Goal: Information Seeking & Learning: Learn about a topic

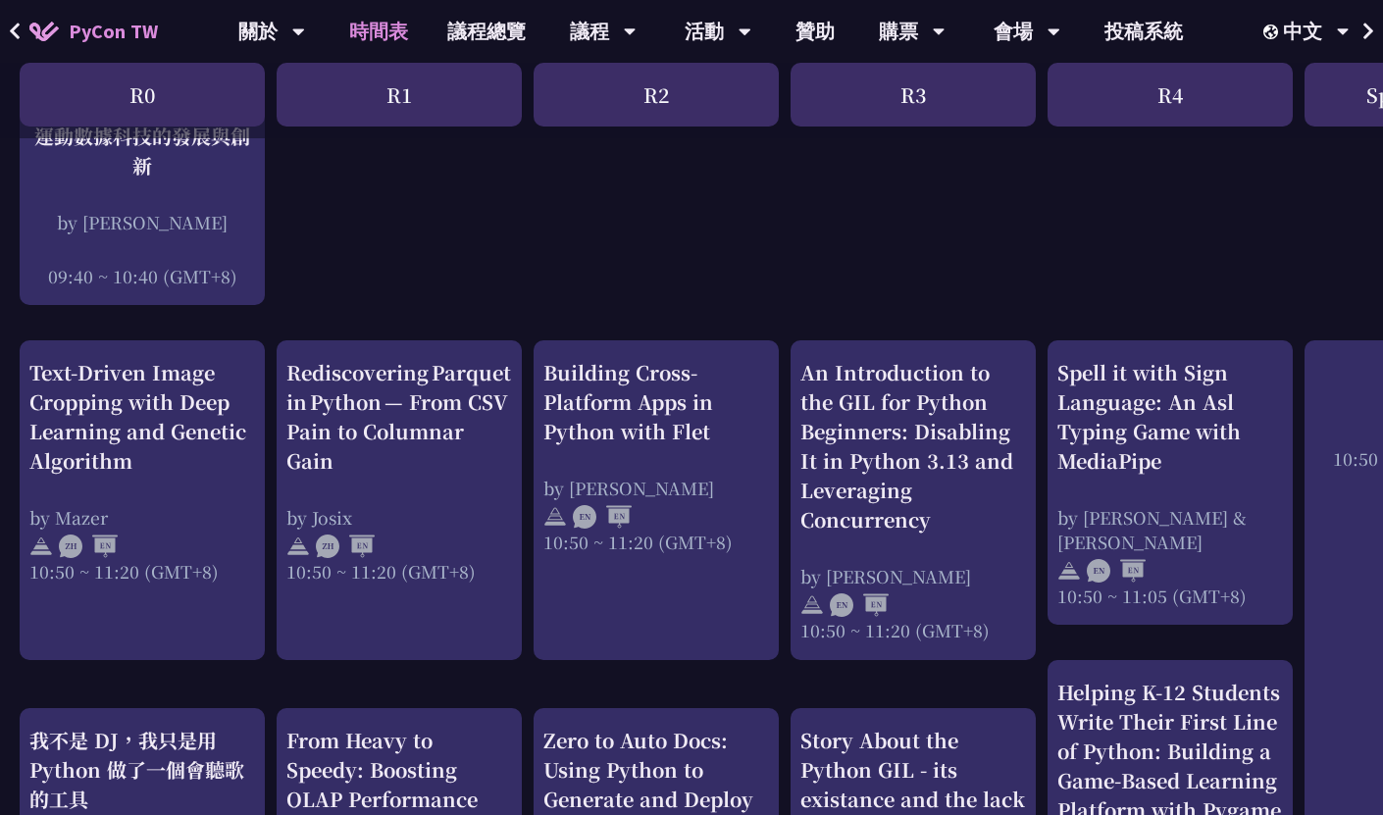
scroll to position [604, 0]
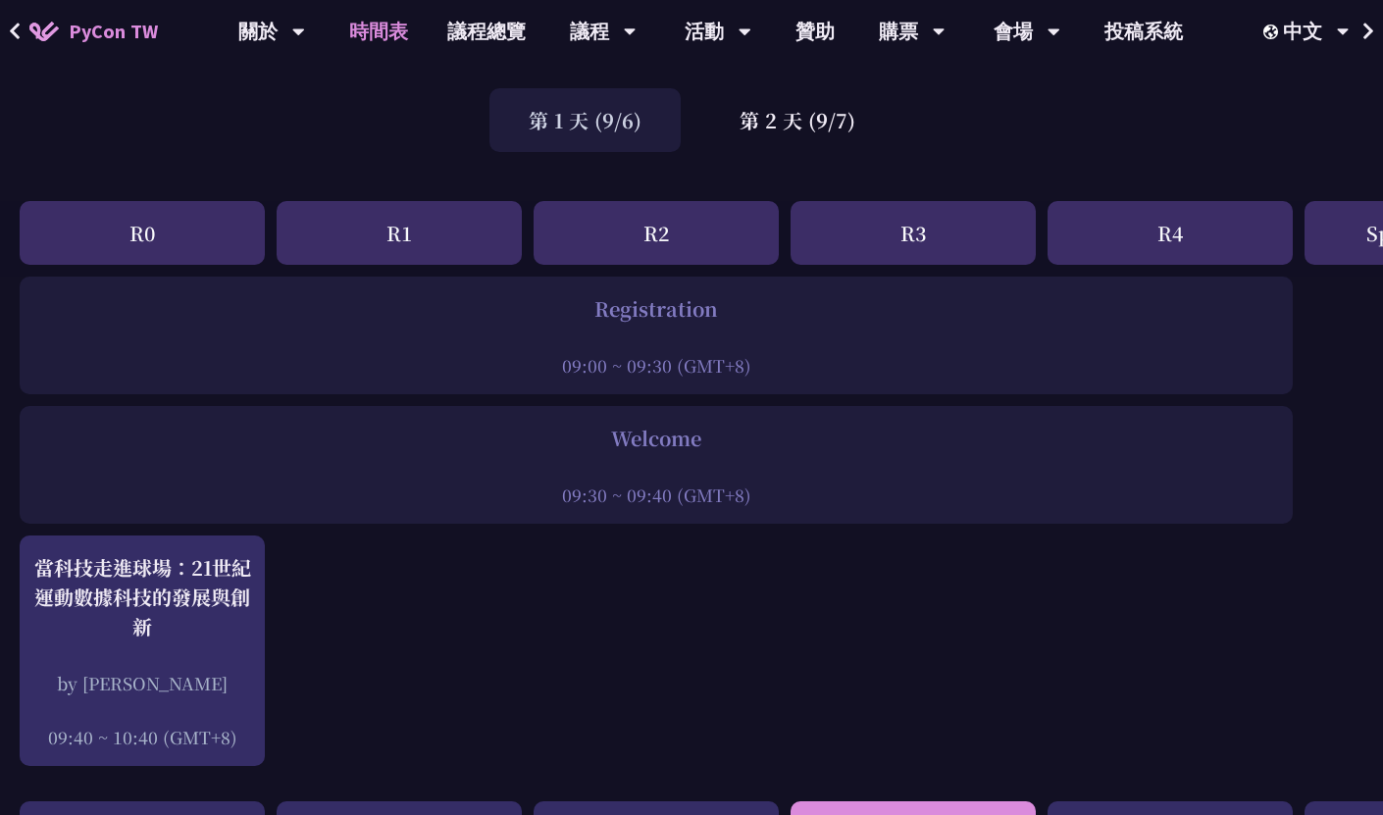
scroll to position [0, 0]
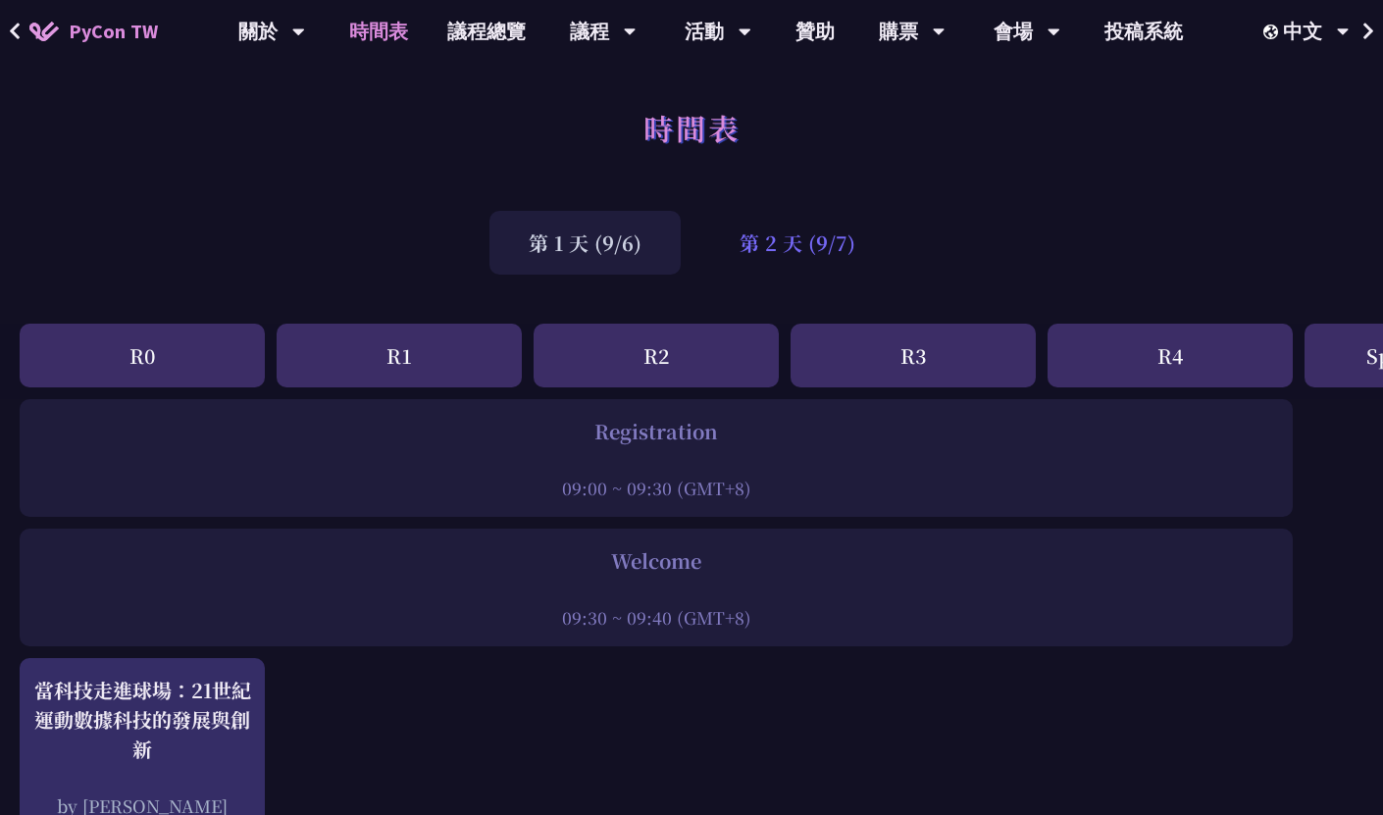
click at [816, 255] on div "第 2 天 (9/7)" at bounding box center [797, 243] width 194 height 64
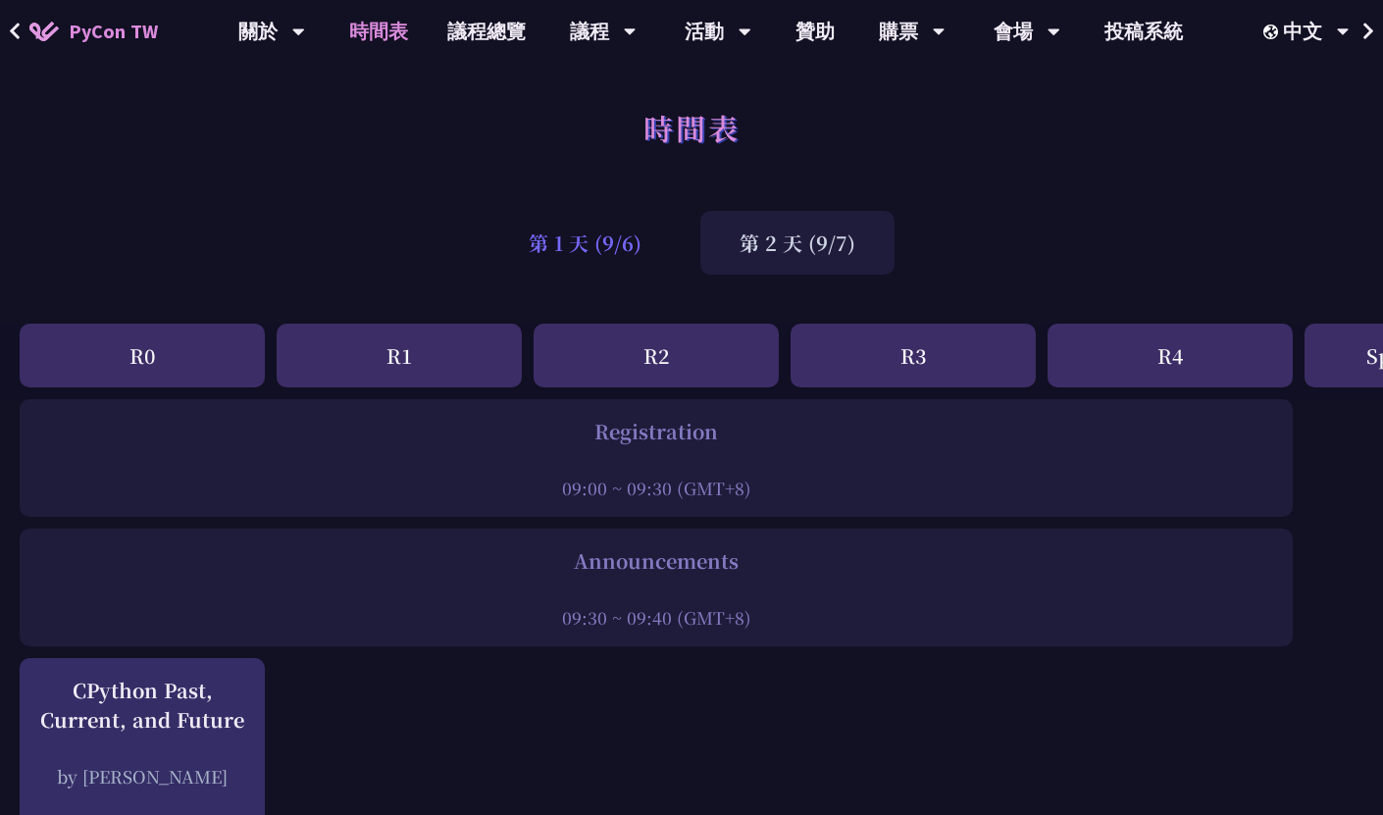
click at [550, 249] on div "第 1 天 (9/6)" at bounding box center [585, 243] width 191 height 64
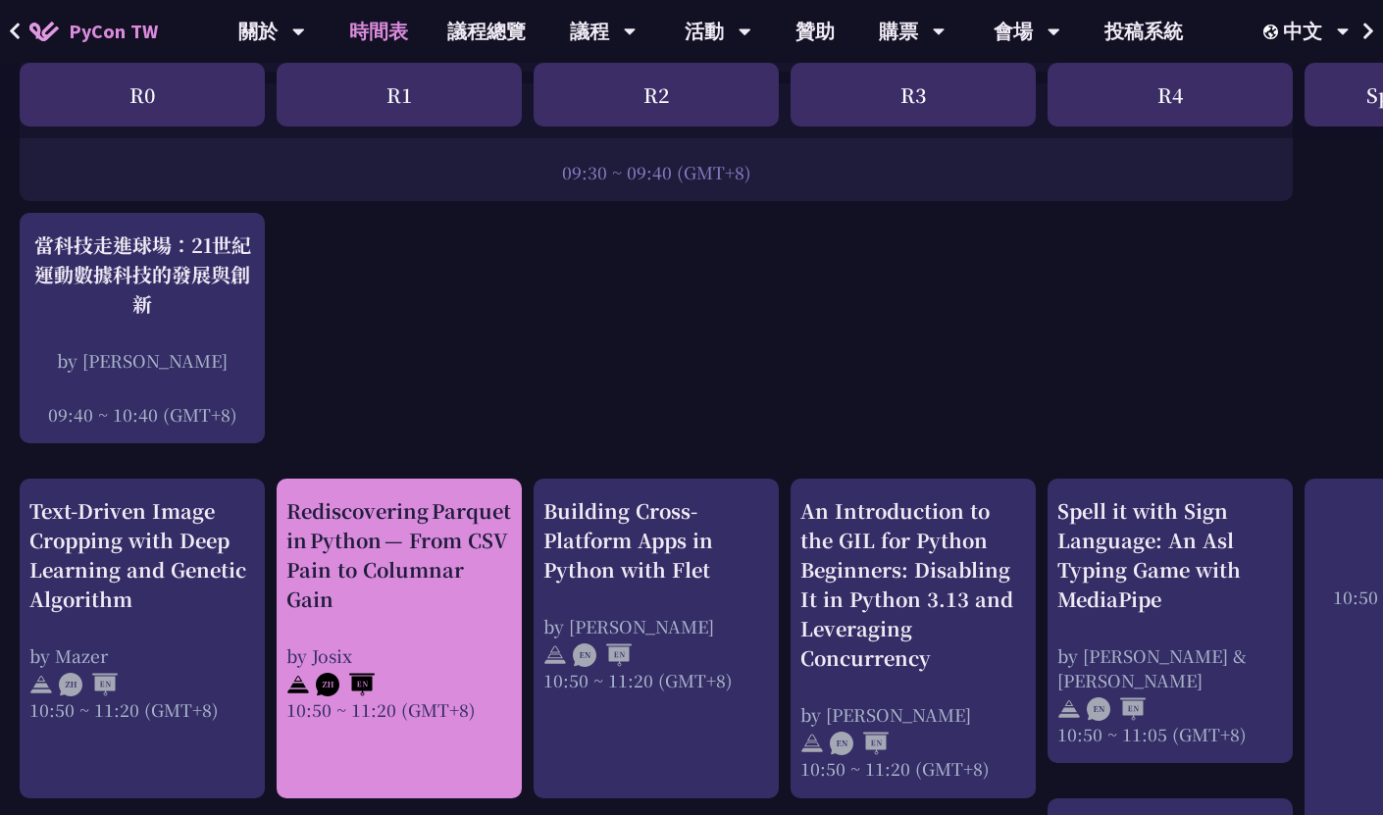
scroll to position [664, 0]
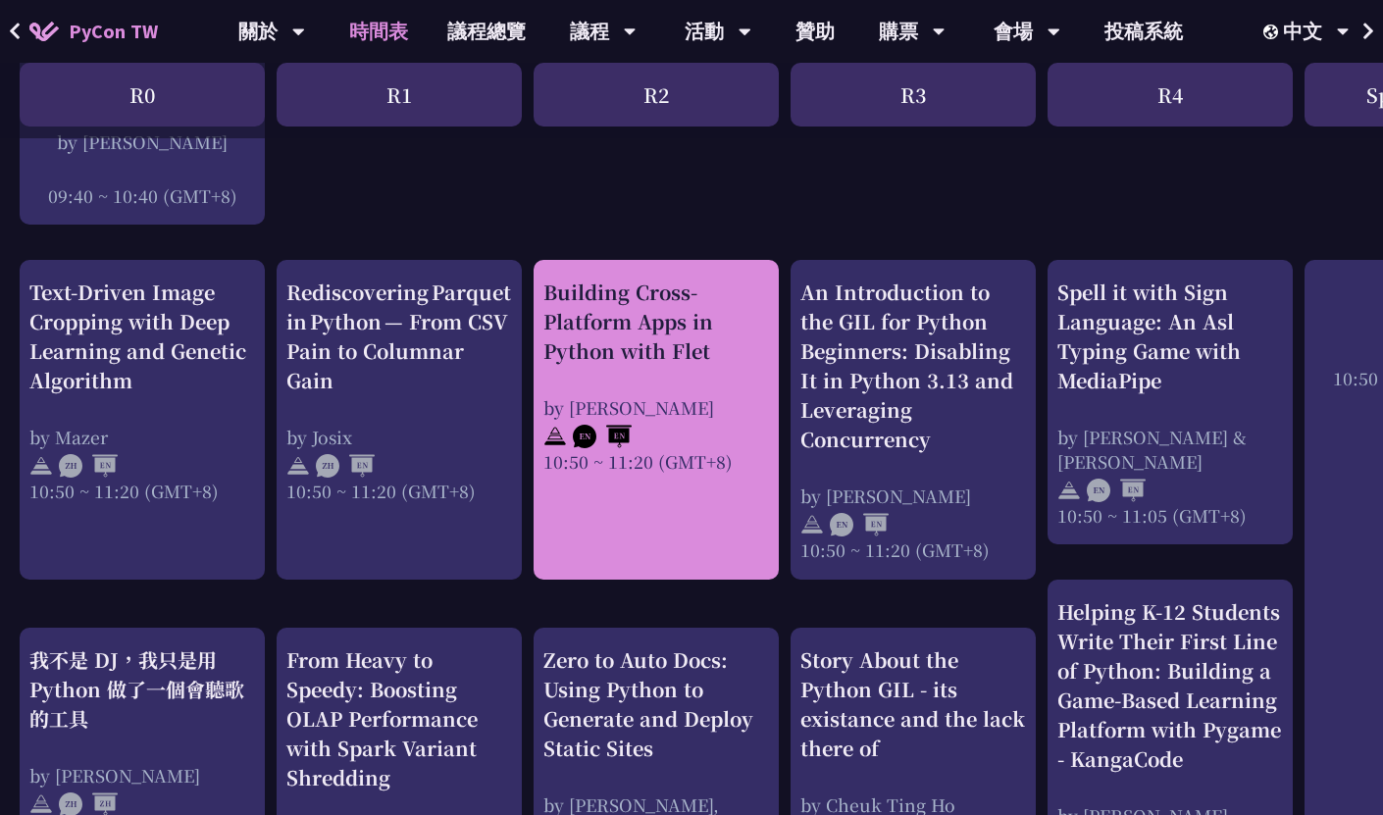
click at [617, 358] on div "Building Cross-Platform Apps in Python with Flet" at bounding box center [657, 322] width 226 height 88
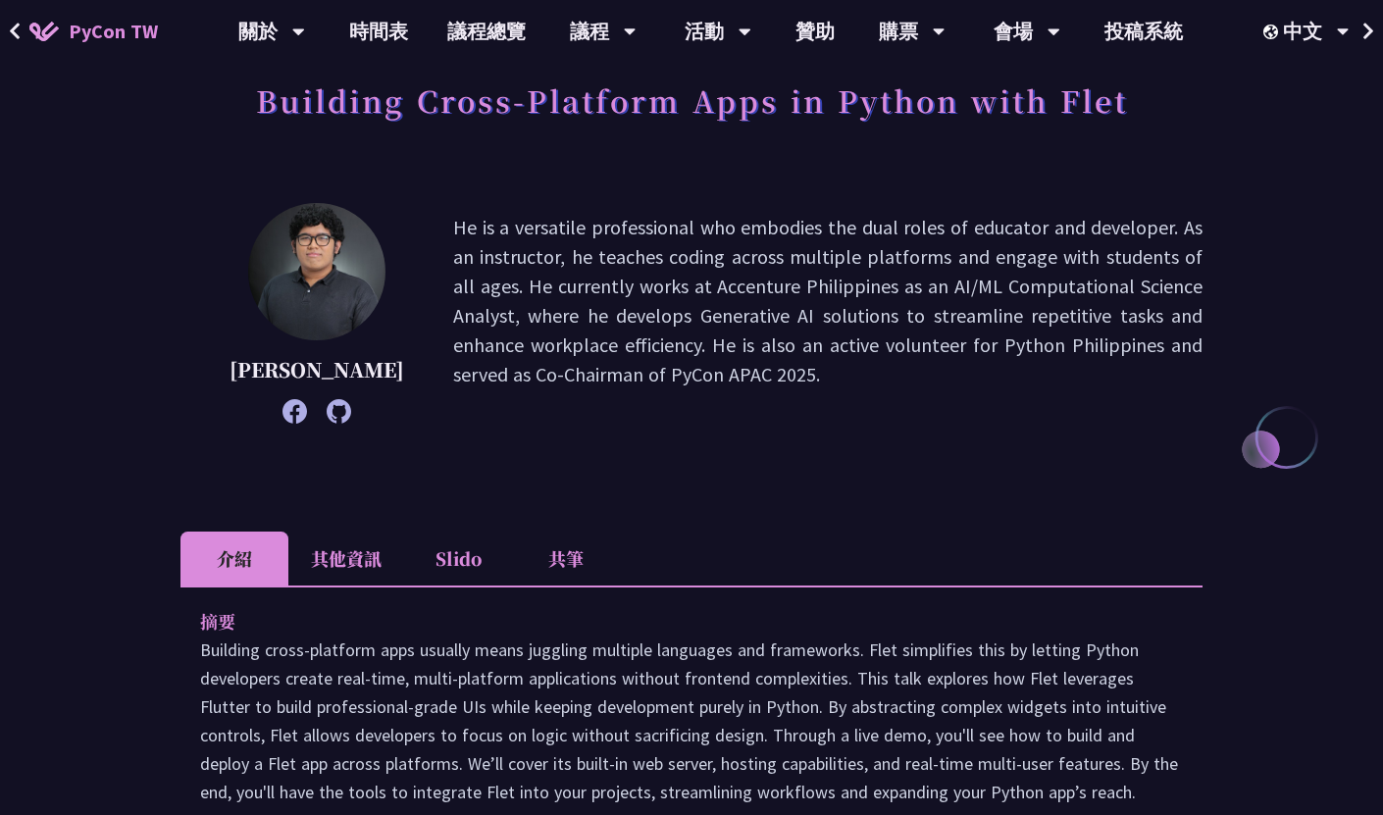
scroll to position [62, 0]
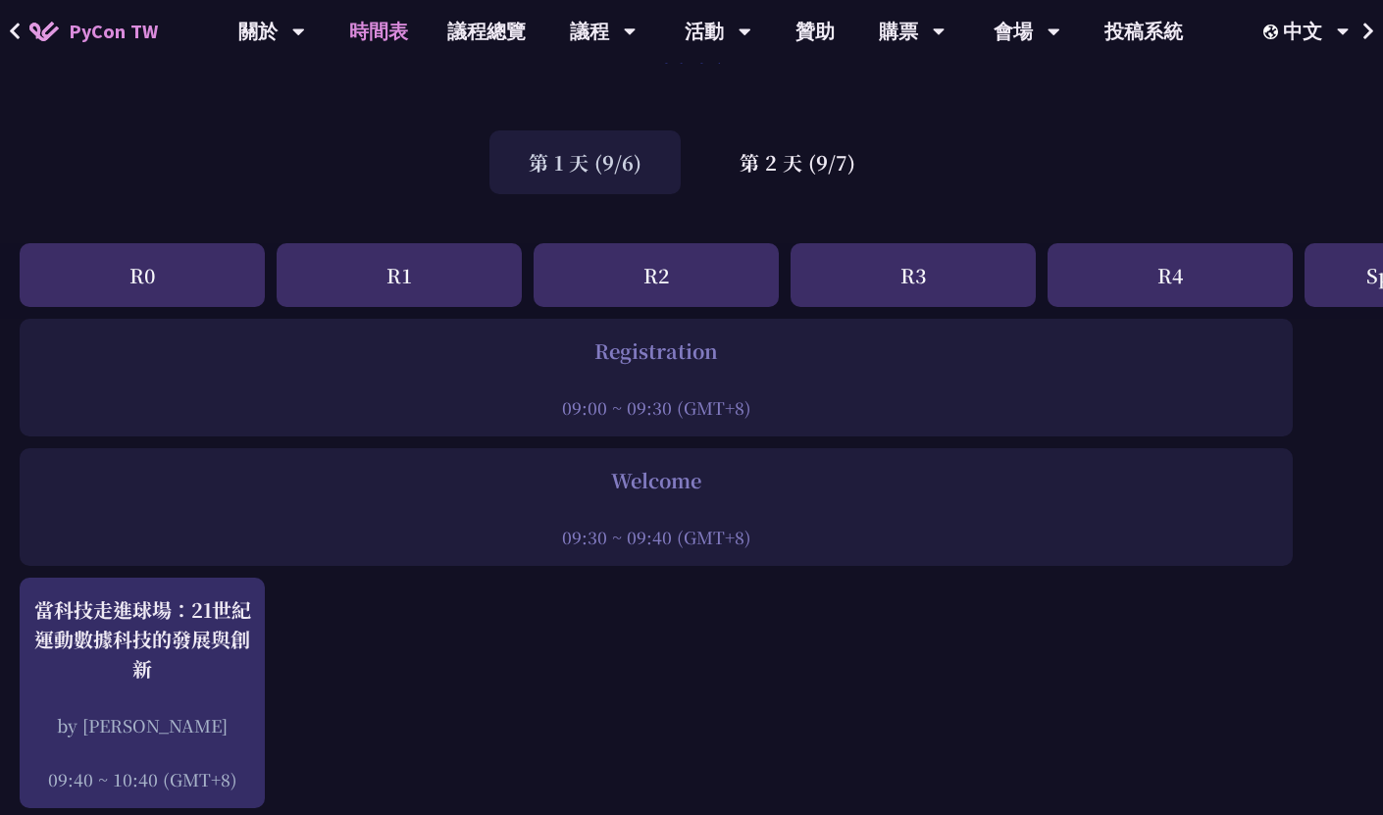
scroll to position [62, 0]
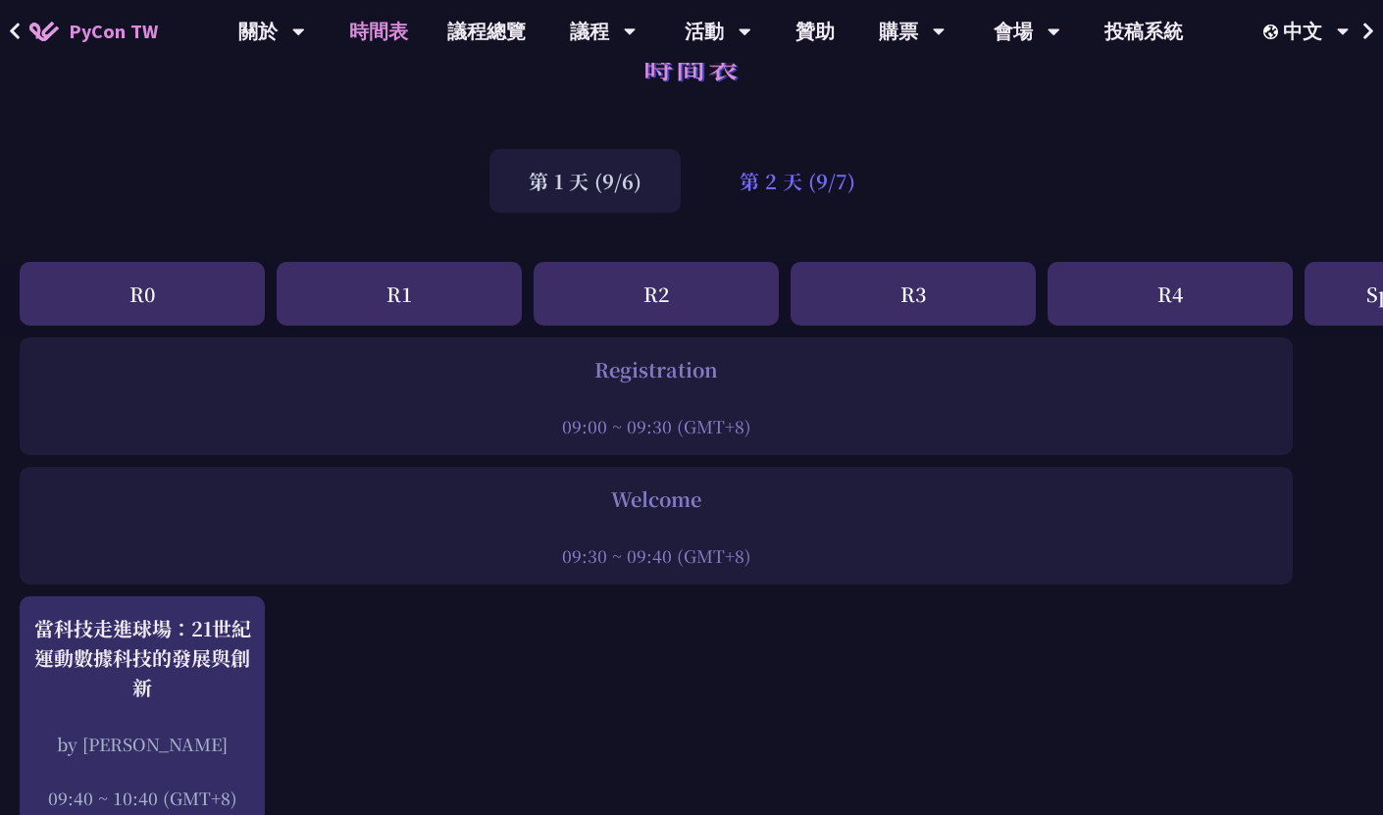
click at [816, 185] on div "第 2 天 (9/7)" at bounding box center [797, 181] width 194 height 64
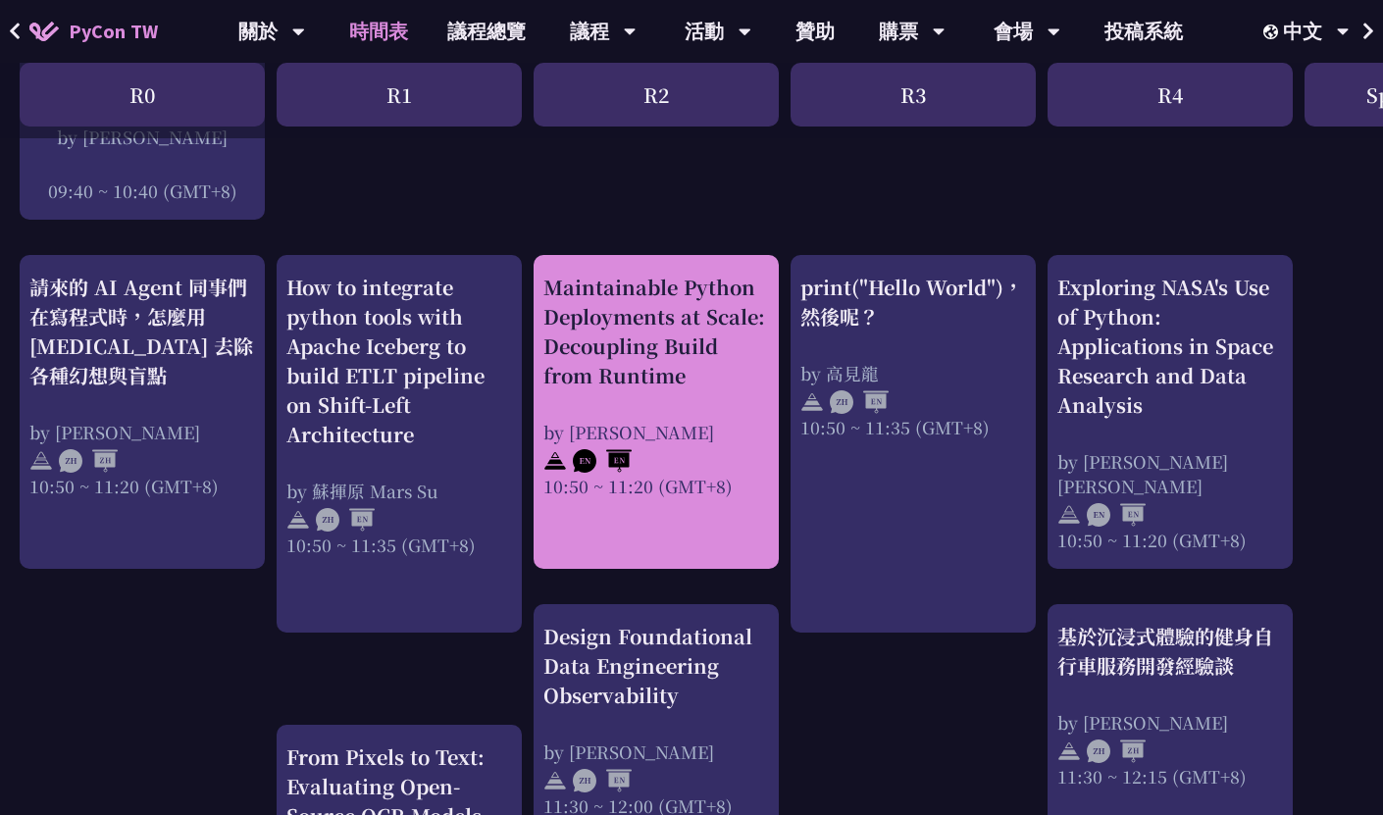
scroll to position [672, 0]
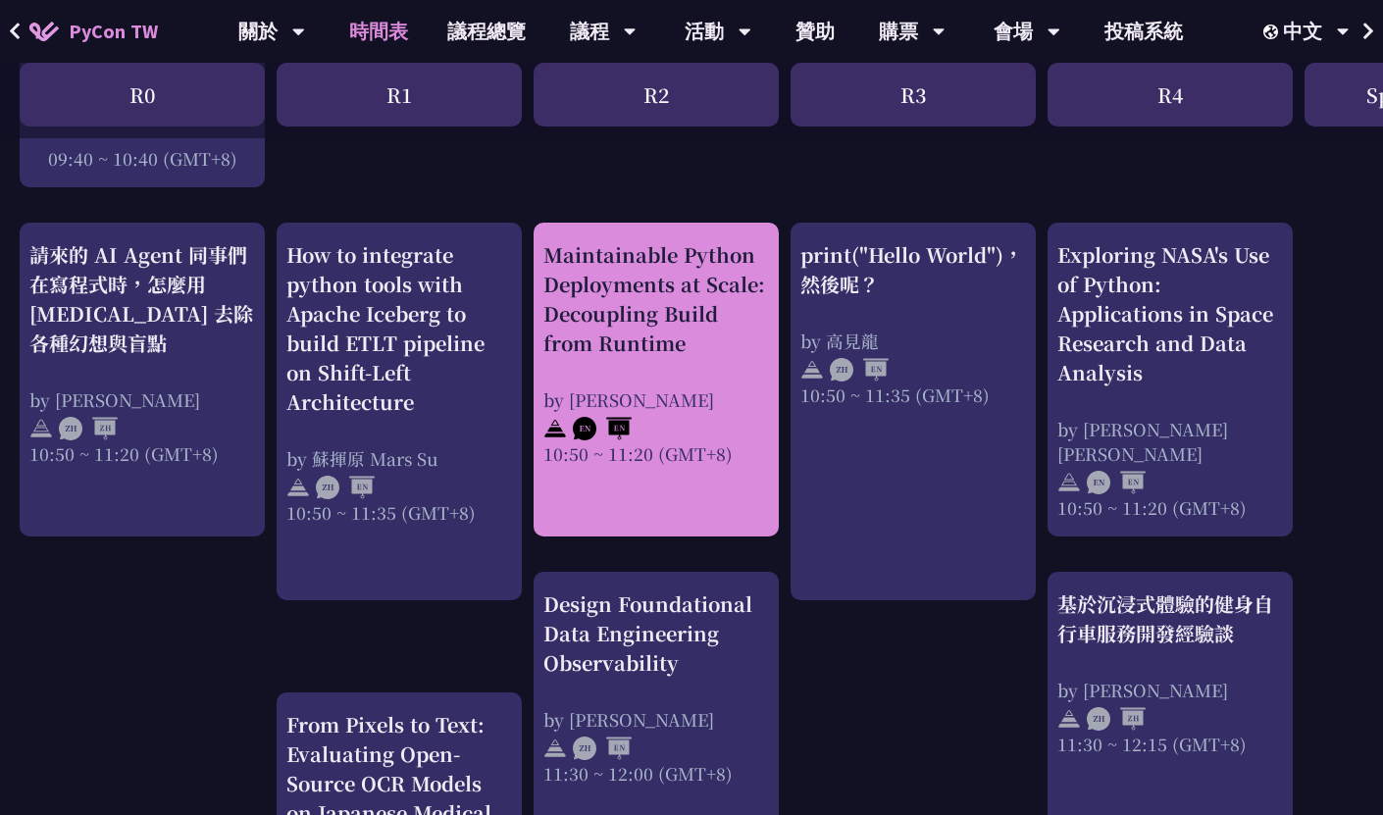
click at [680, 388] on div "by [PERSON_NAME]" at bounding box center [657, 400] width 226 height 25
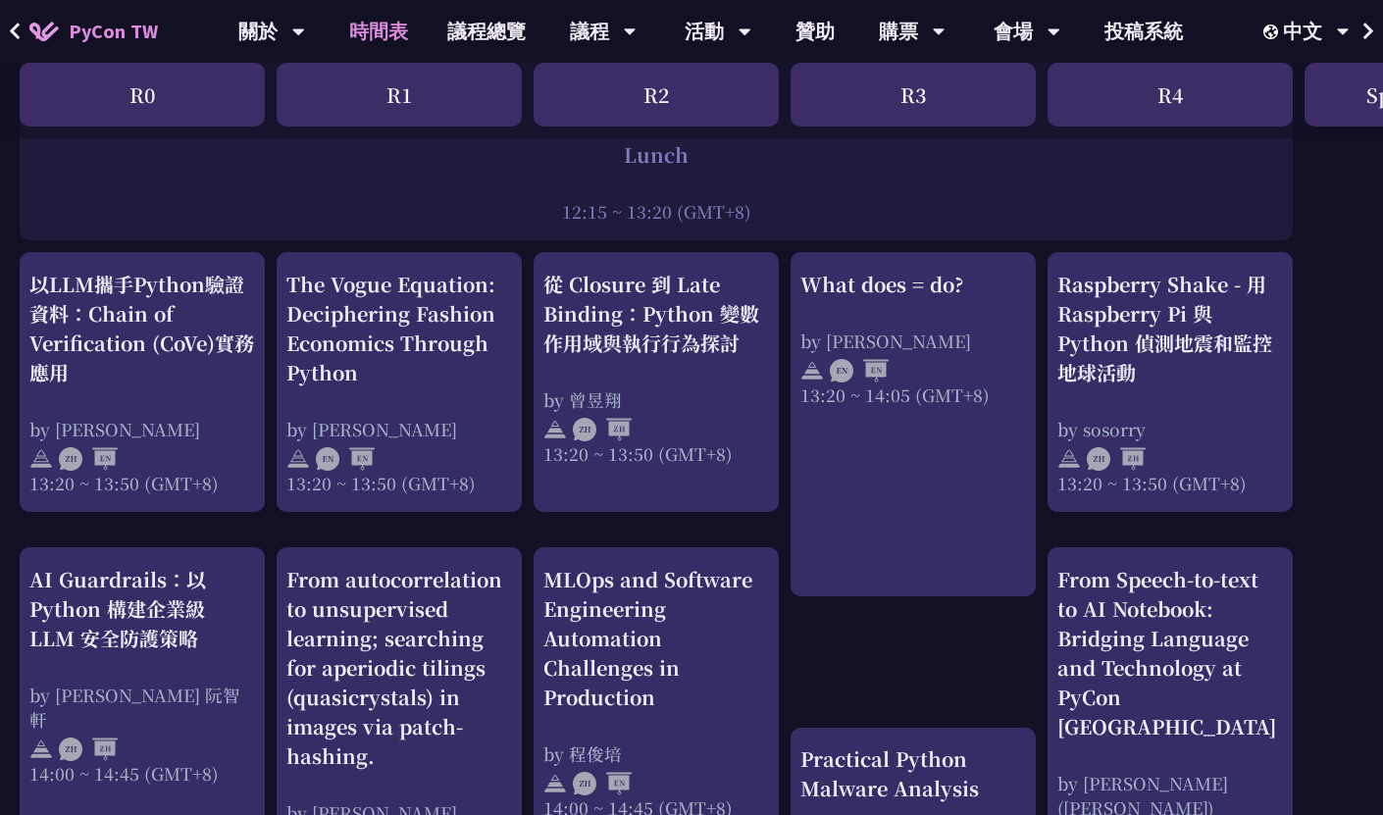
scroll to position [1617, 0]
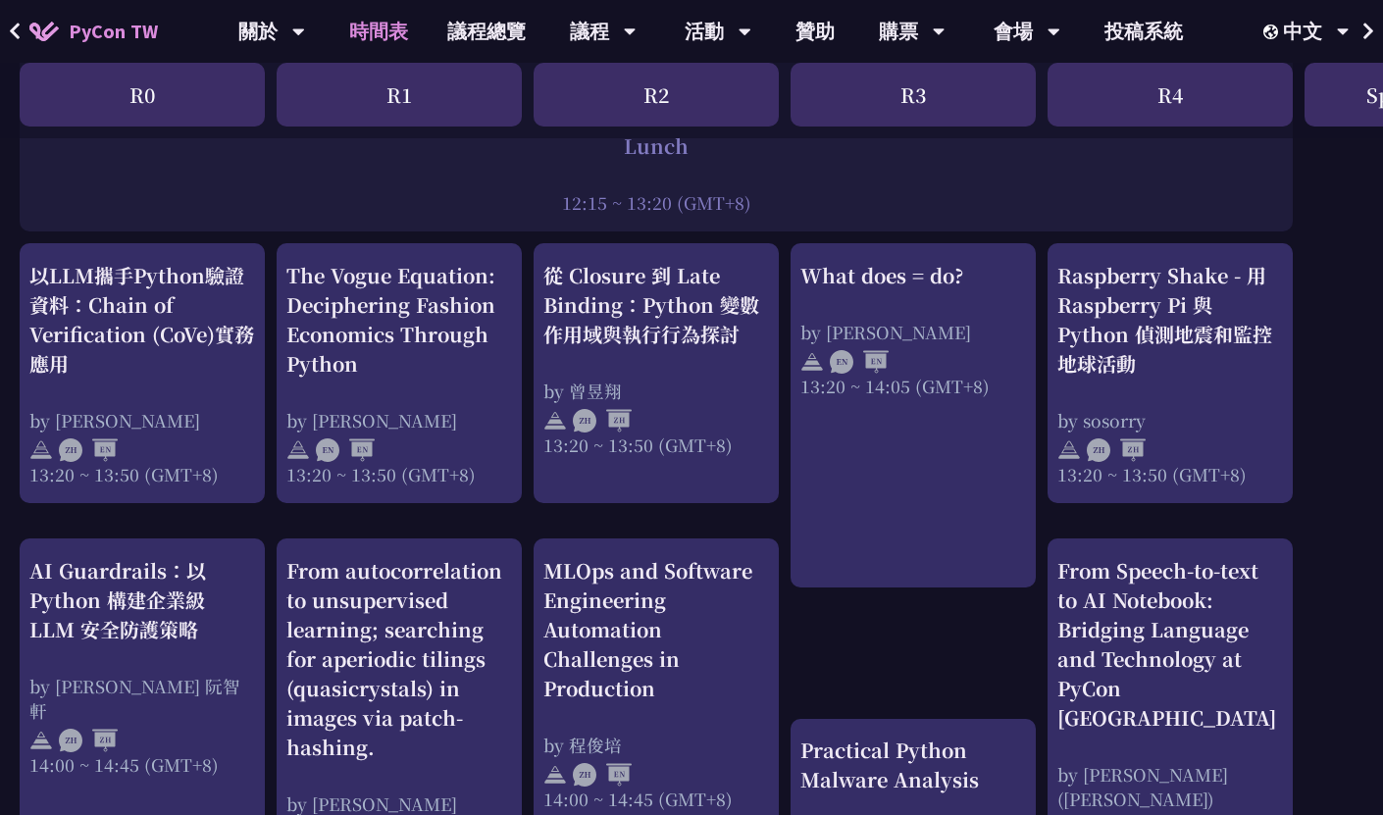
click at [945, 637] on div "print("Hello World")，然後呢？ by [PERSON_NAME] 10:50 ~ 11:35 (GMT+8) What does = do…" at bounding box center [1042, 298] width 2084 height 3030
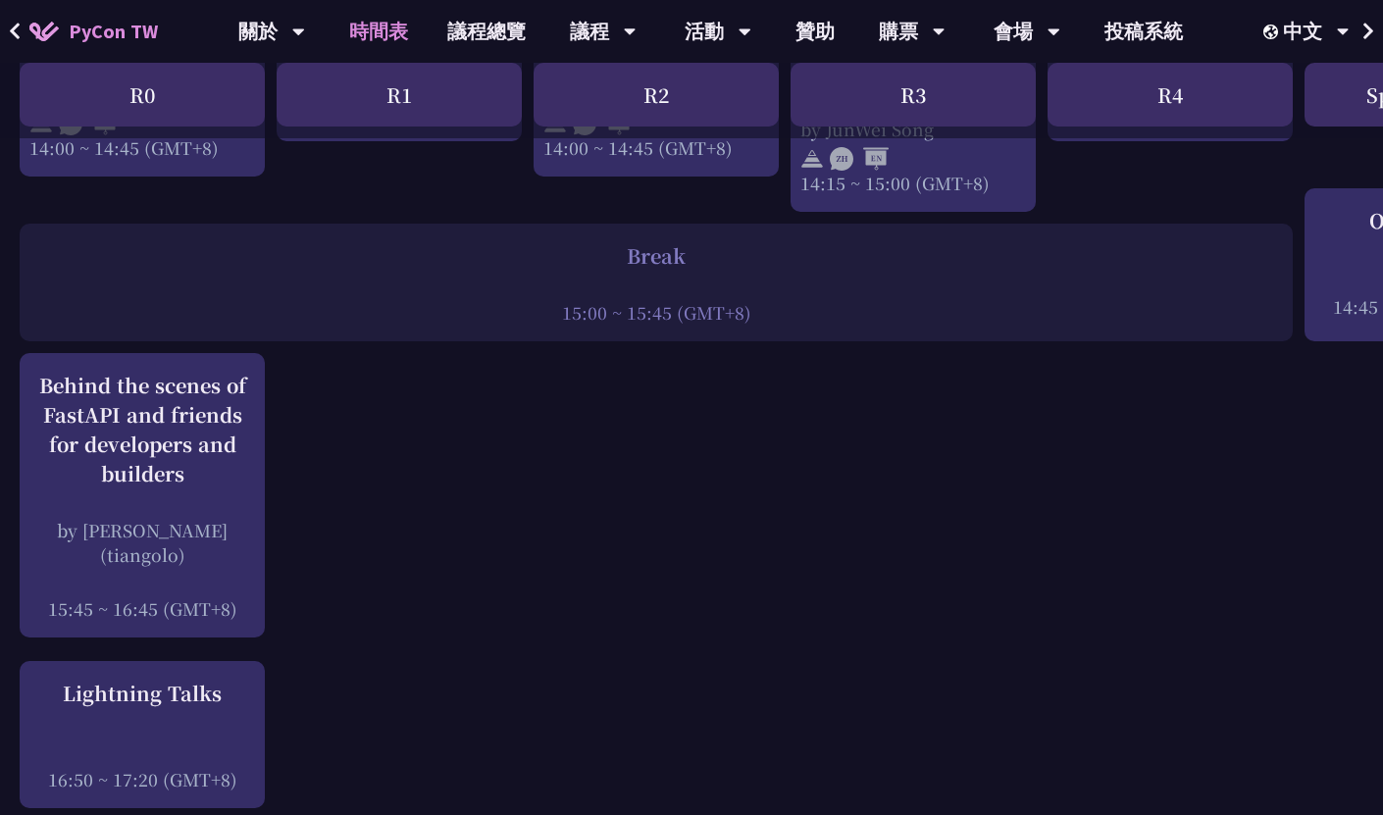
scroll to position [2459, 0]
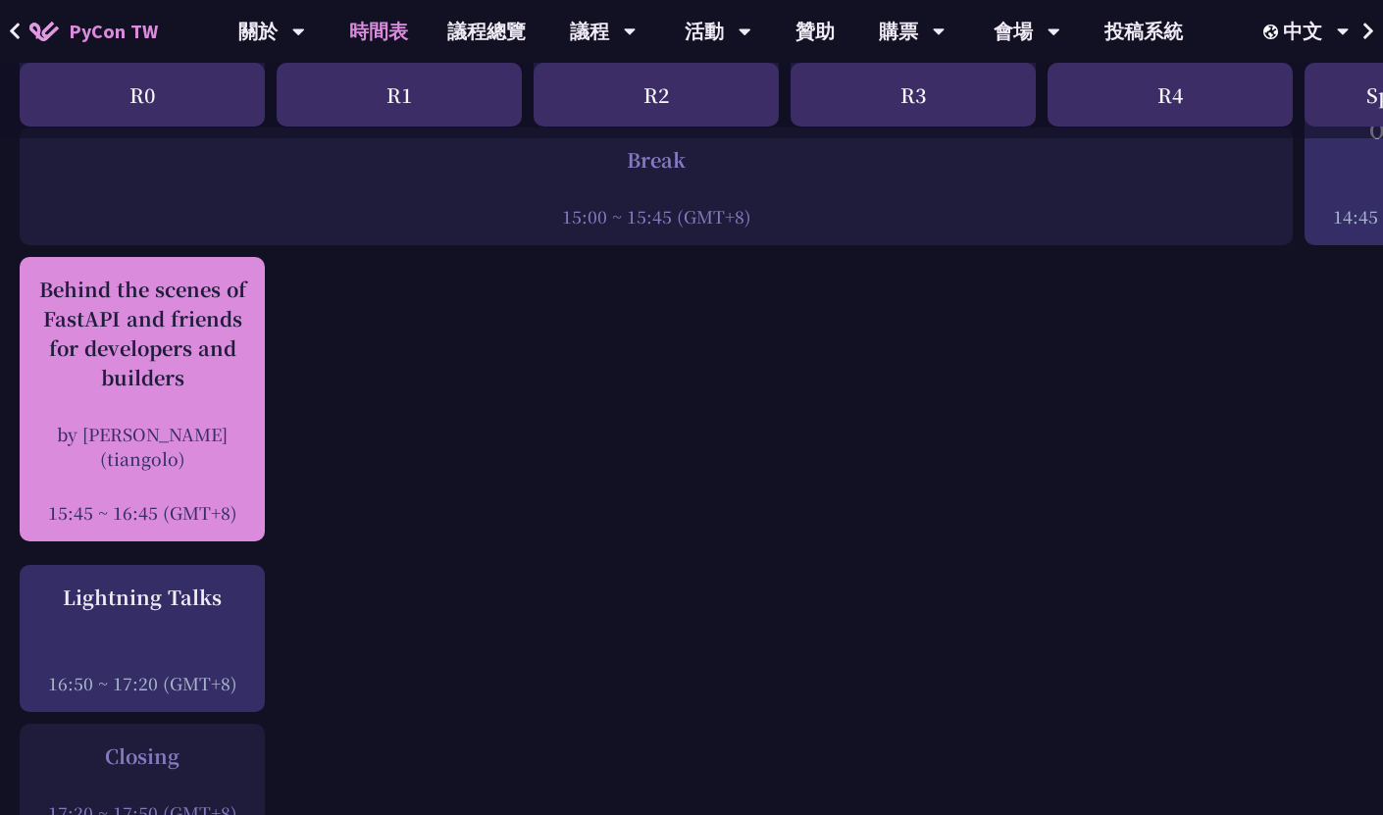
click at [205, 386] on div "Behind the scenes of FastAPI and friends for developers and builders" at bounding box center [142, 334] width 226 height 118
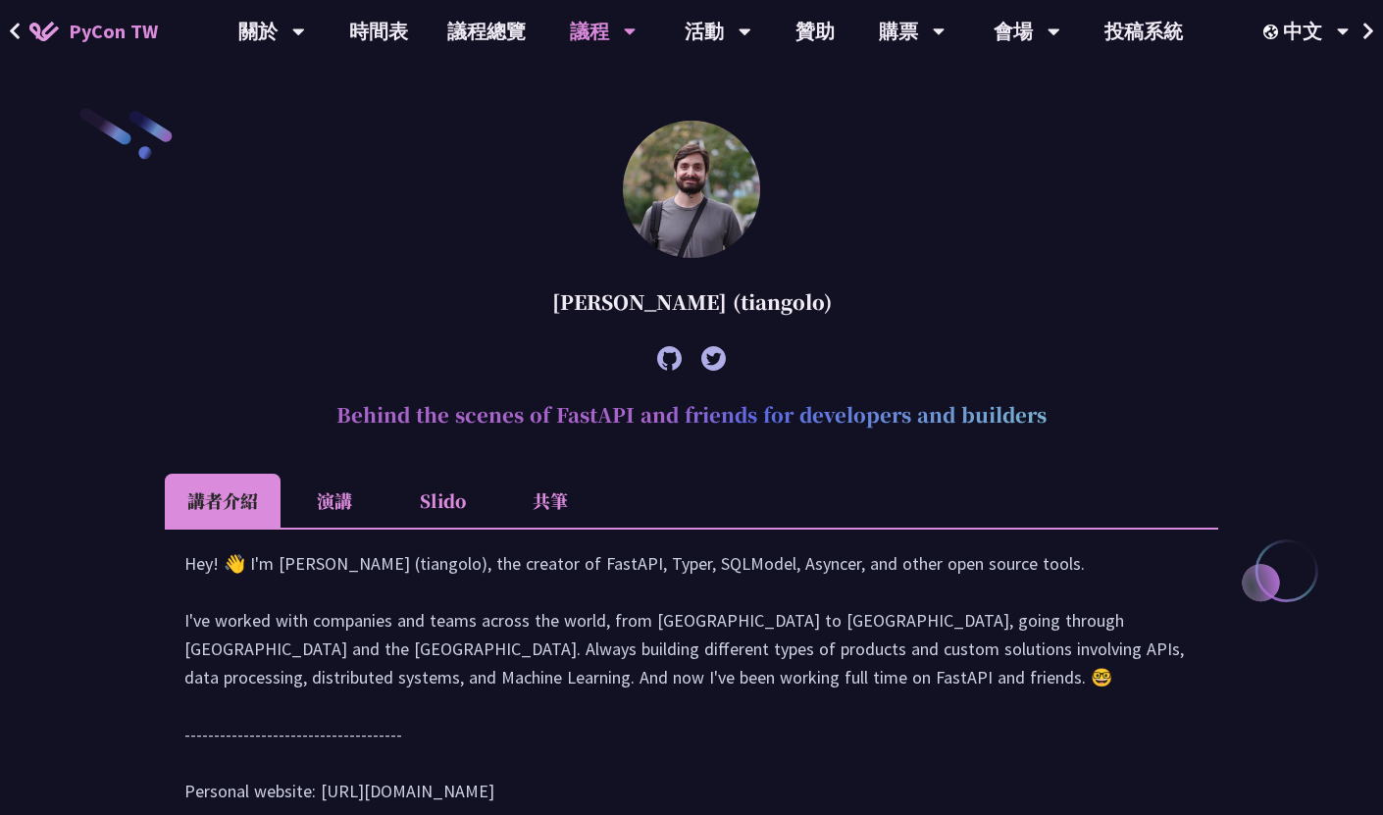
scroll to position [560, 0]
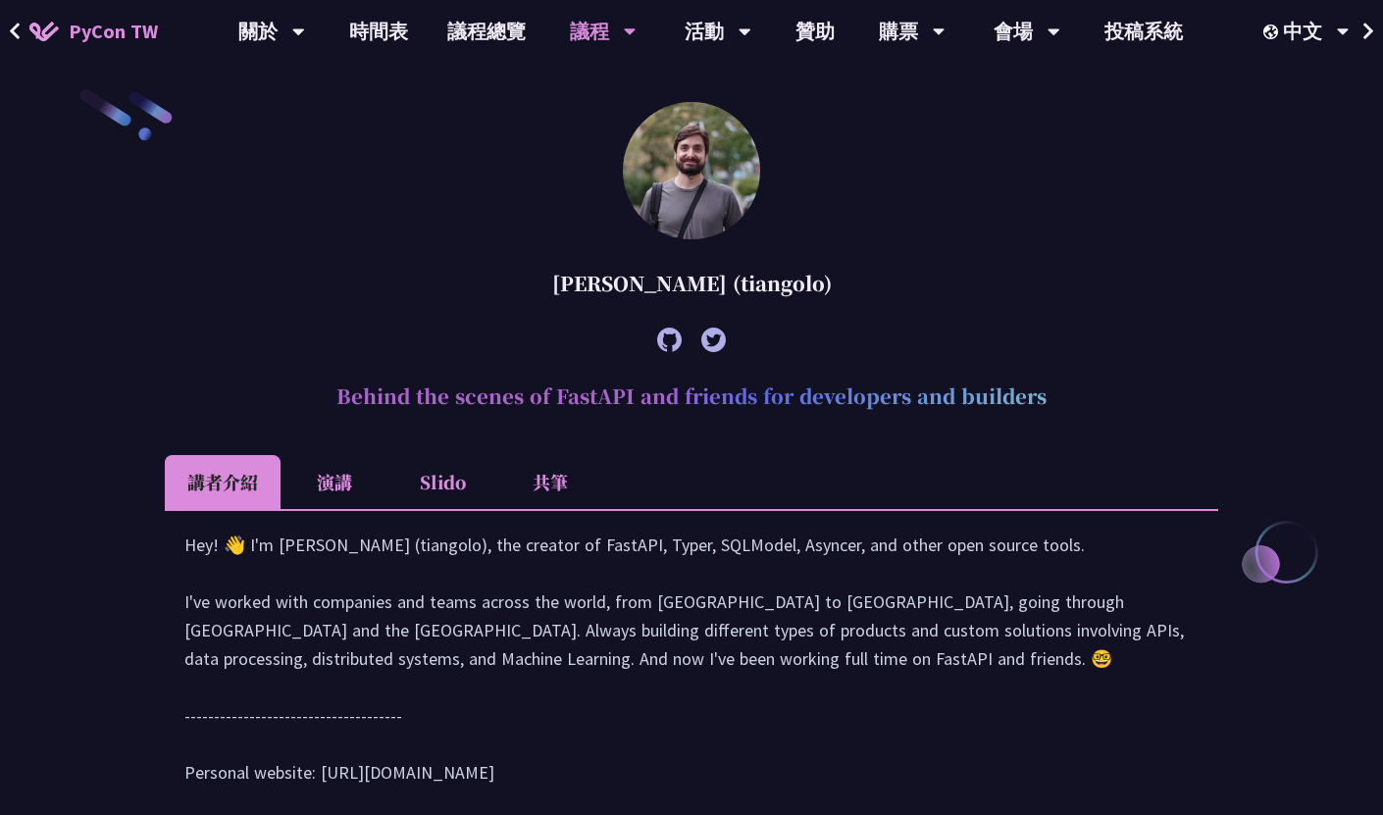
click at [322, 489] on li "演講" at bounding box center [335, 482] width 108 height 54
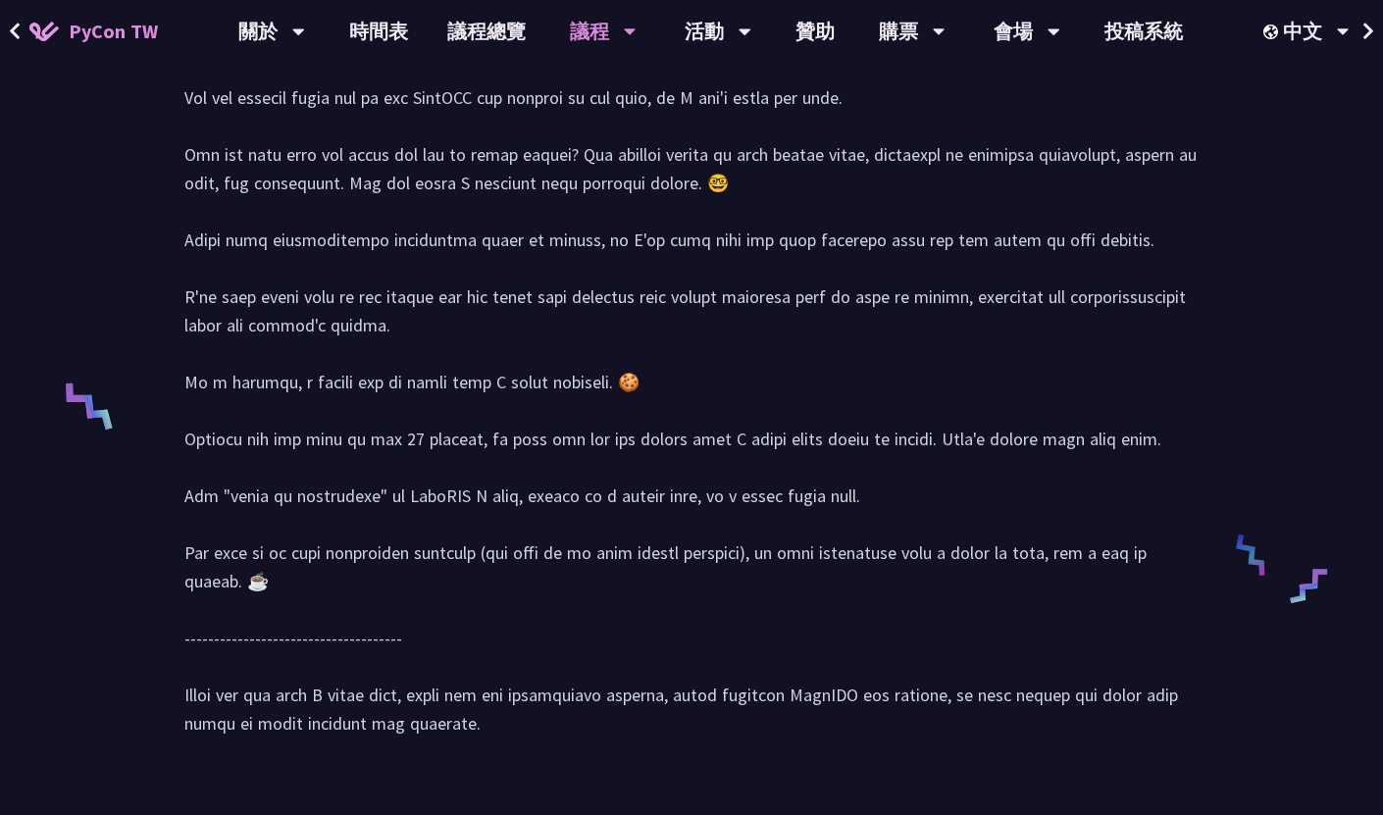
scroll to position [1083, 0]
